Goal: Learn about a topic

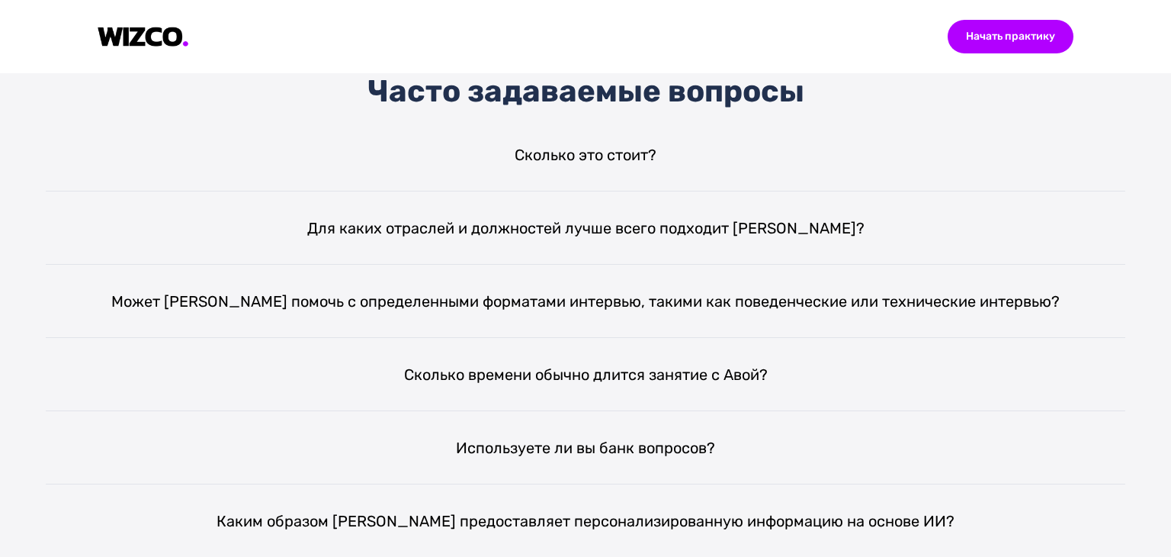
scroll to position [2974, 0]
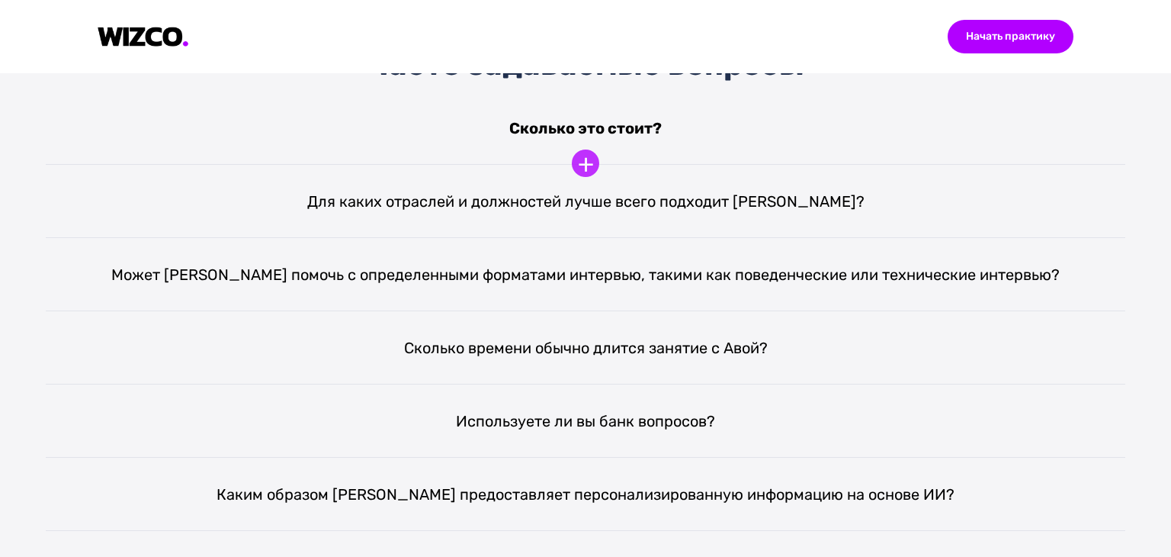
click at [592, 124] on font "Сколько это стоит?" at bounding box center [585, 128] width 153 height 18
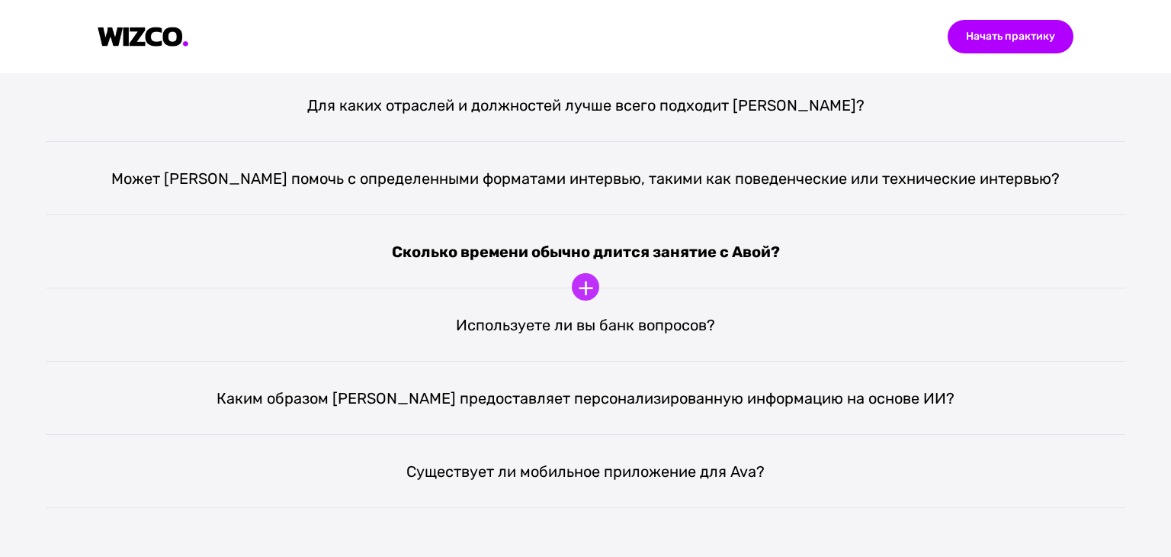
scroll to position [3127, 0]
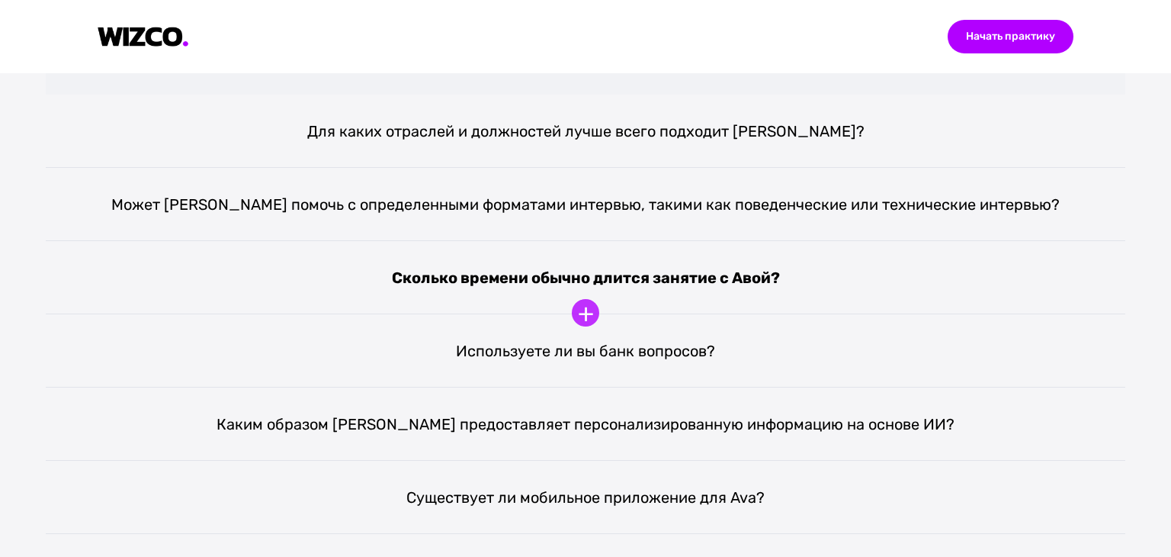
click at [598, 304] on div "Сколько времени обычно длится занятие с Авой?" at bounding box center [586, 277] width 1080 height 73
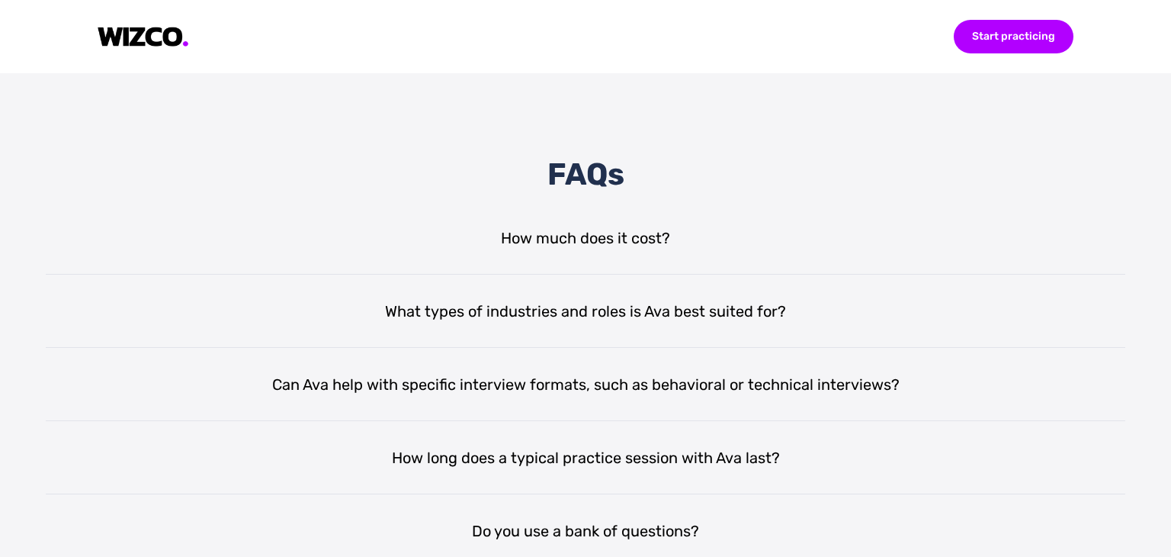
scroll to position [2822, 0]
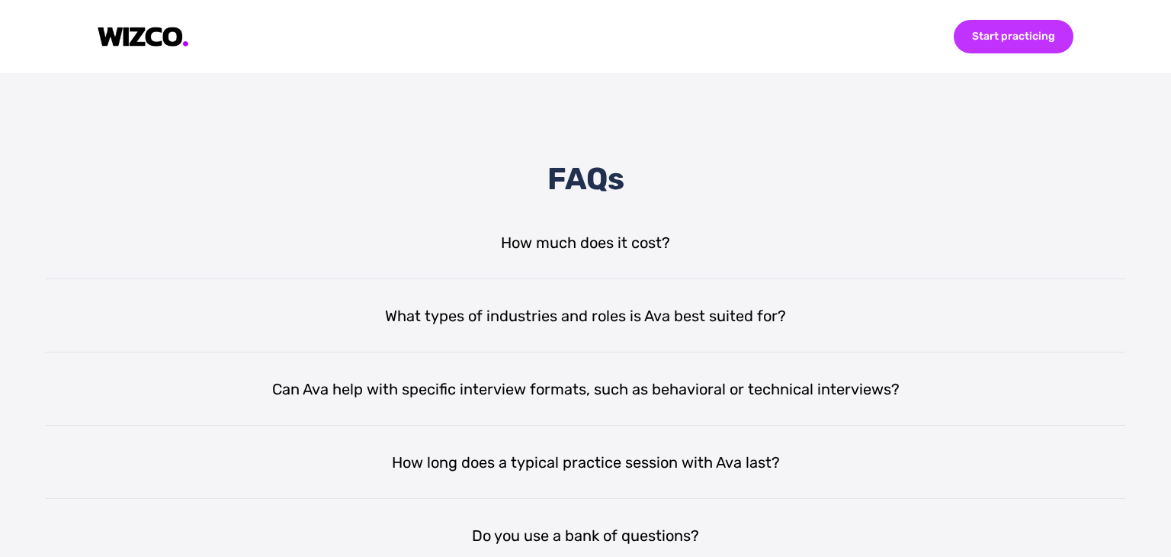
click at [979, 38] on div "Start practicing" at bounding box center [1014, 37] width 120 height 34
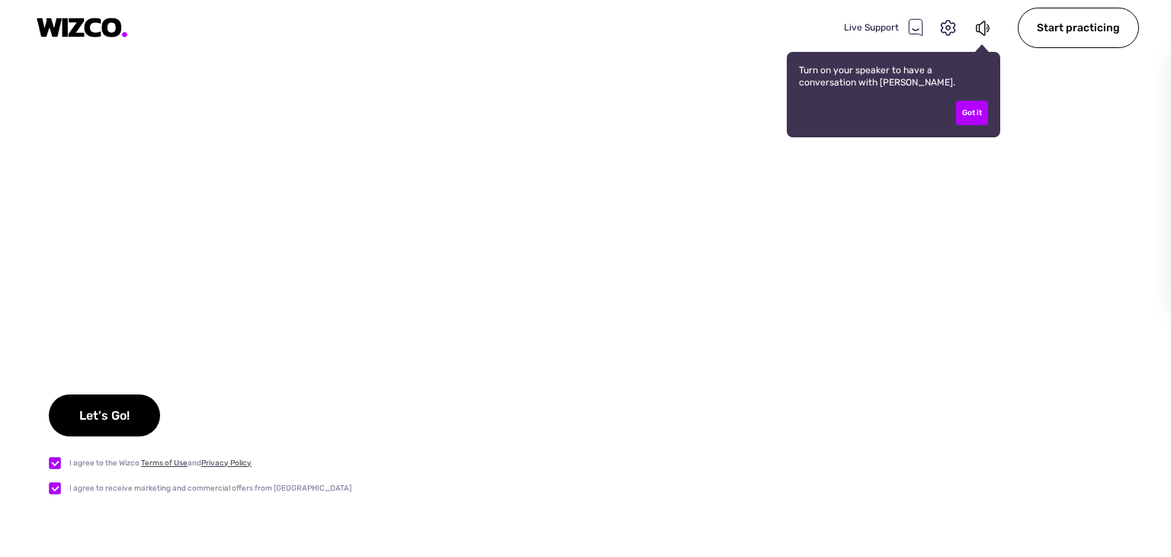
checkbox input "true"
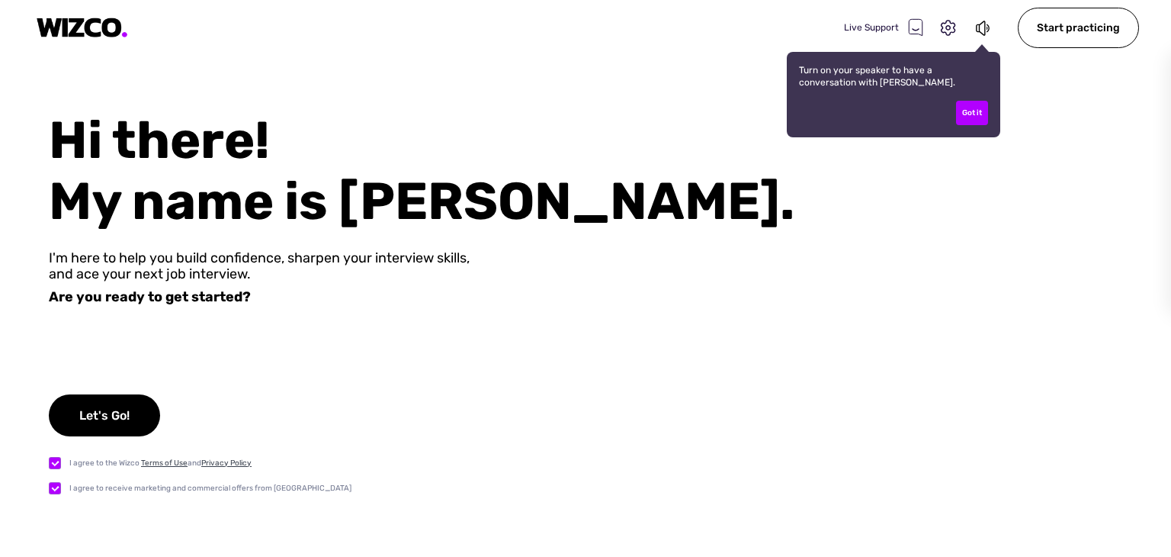
click at [52, 489] on label at bounding box center [59, 488] width 21 height 16
checkbox input "false"
